Goal: Navigation & Orientation: Find specific page/section

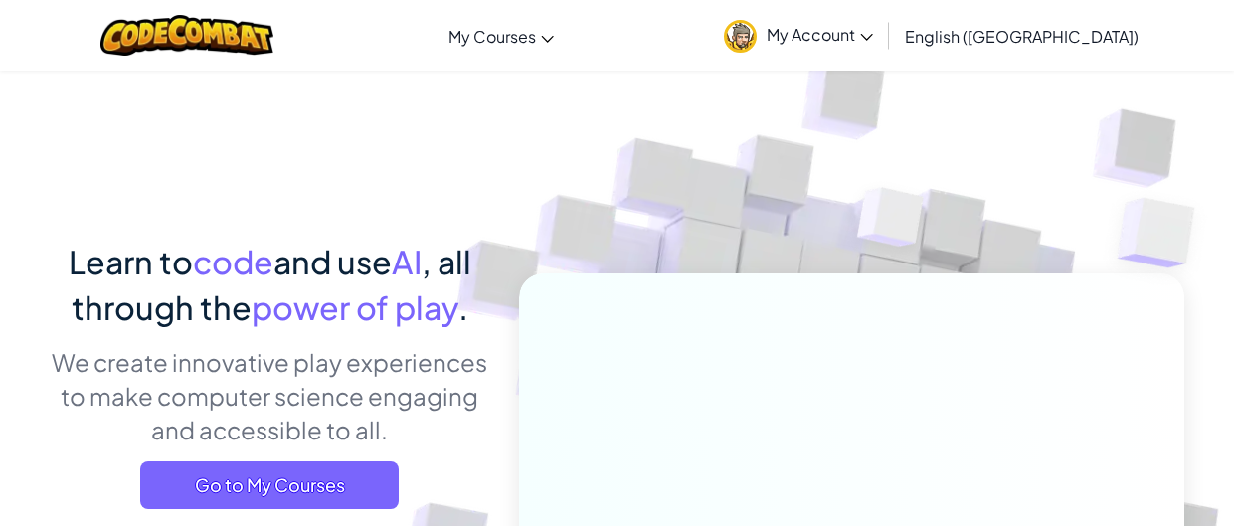
click at [873, 34] on span "My Account" at bounding box center [820, 34] width 106 height 21
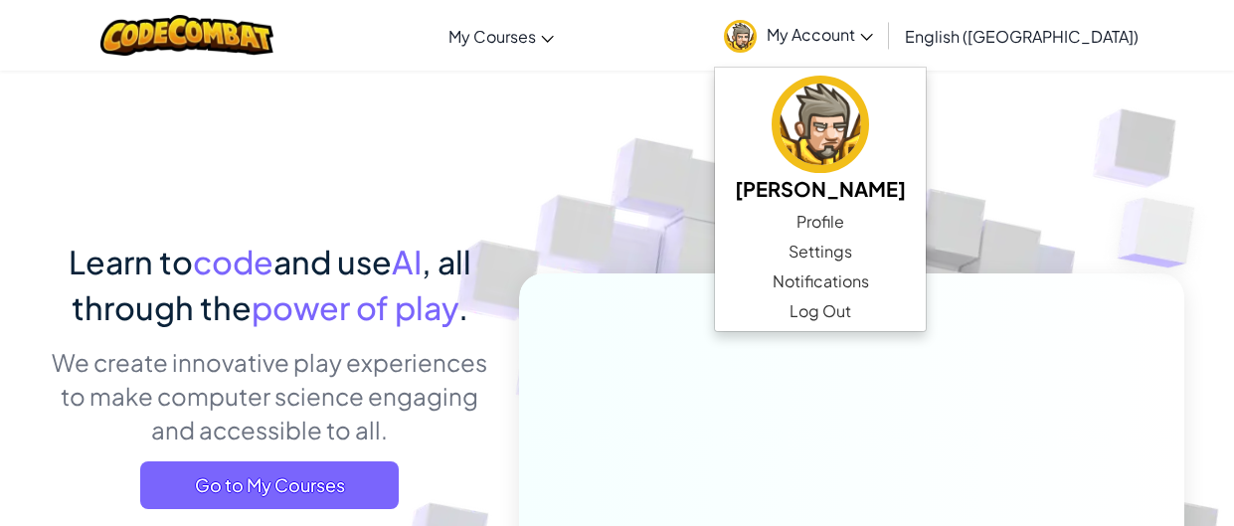
click at [873, 34] on span "My Account" at bounding box center [820, 34] width 106 height 21
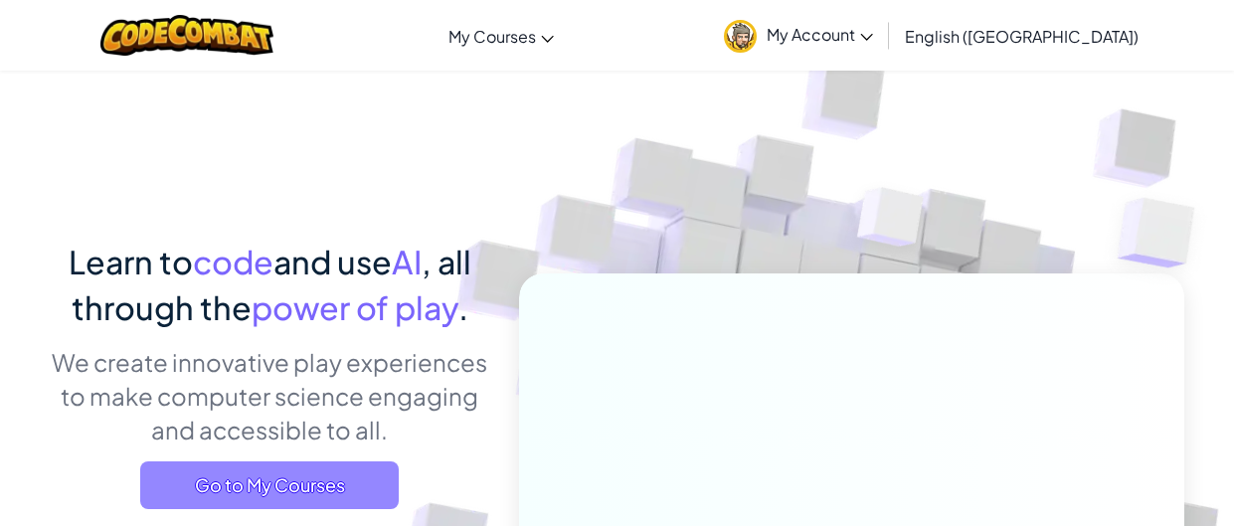
click at [211, 499] on span "Go to My Courses" at bounding box center [269, 485] width 259 height 48
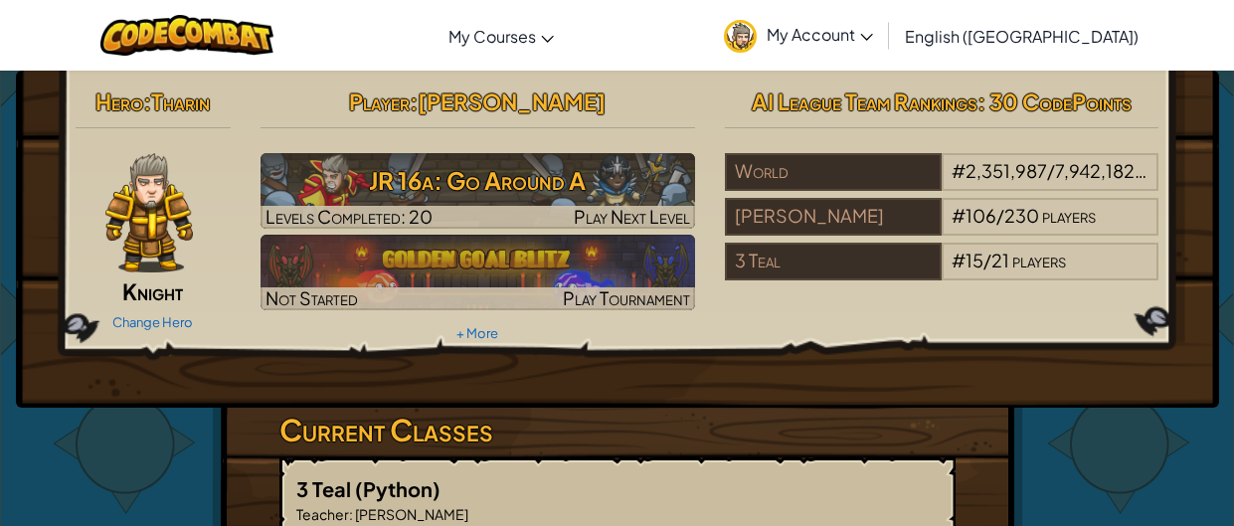
click at [873, 37] on span "My Account" at bounding box center [820, 34] width 106 height 21
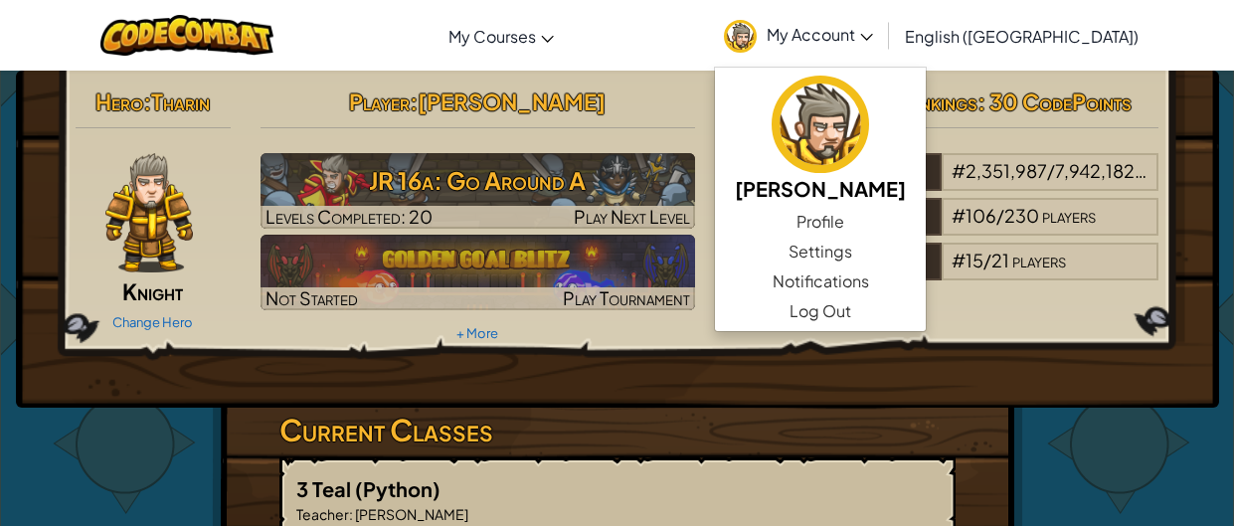
click at [913, 2] on div "Toggle navigation My Courses CodeCombat Classroom Ozaria Classroom AI League Es…" at bounding box center [617, 35] width 1244 height 71
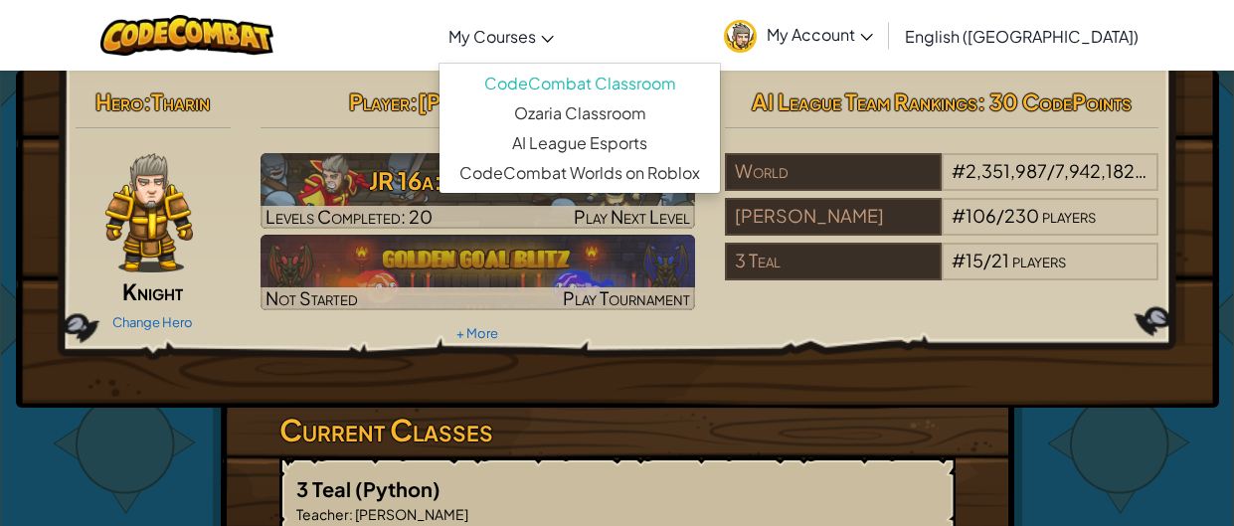
click at [536, 41] on span "My Courses" at bounding box center [493, 36] width 88 height 21
